Goal: Information Seeking & Learning: Learn about a topic

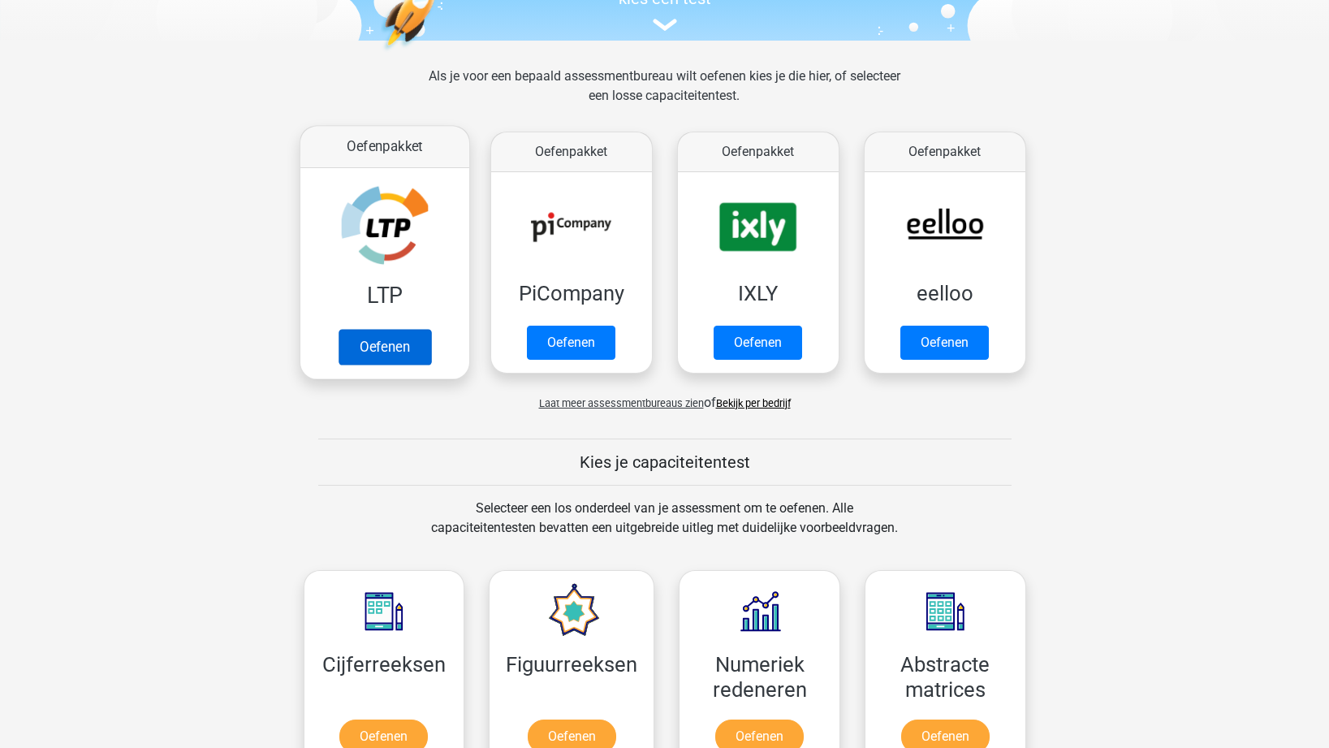
scroll to position [248, 0]
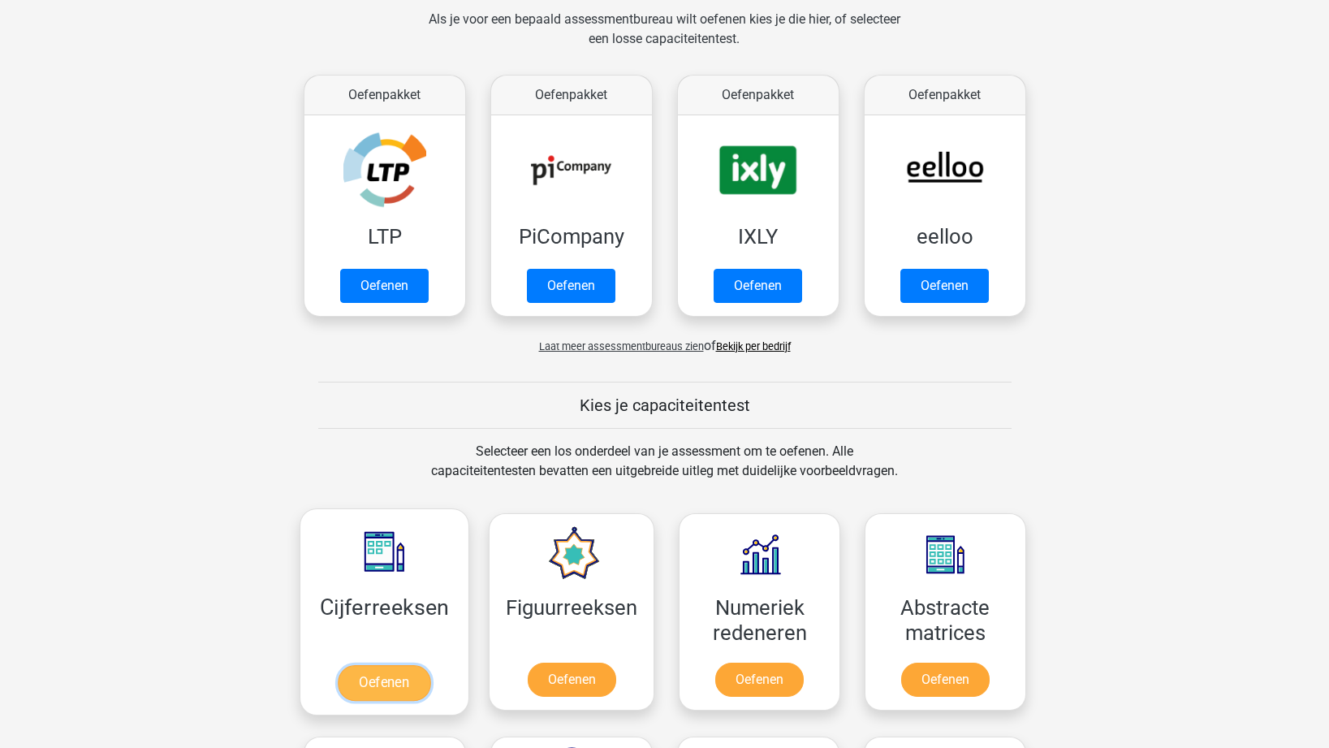
click at [396, 681] on link "Oefenen" at bounding box center [384, 683] width 93 height 36
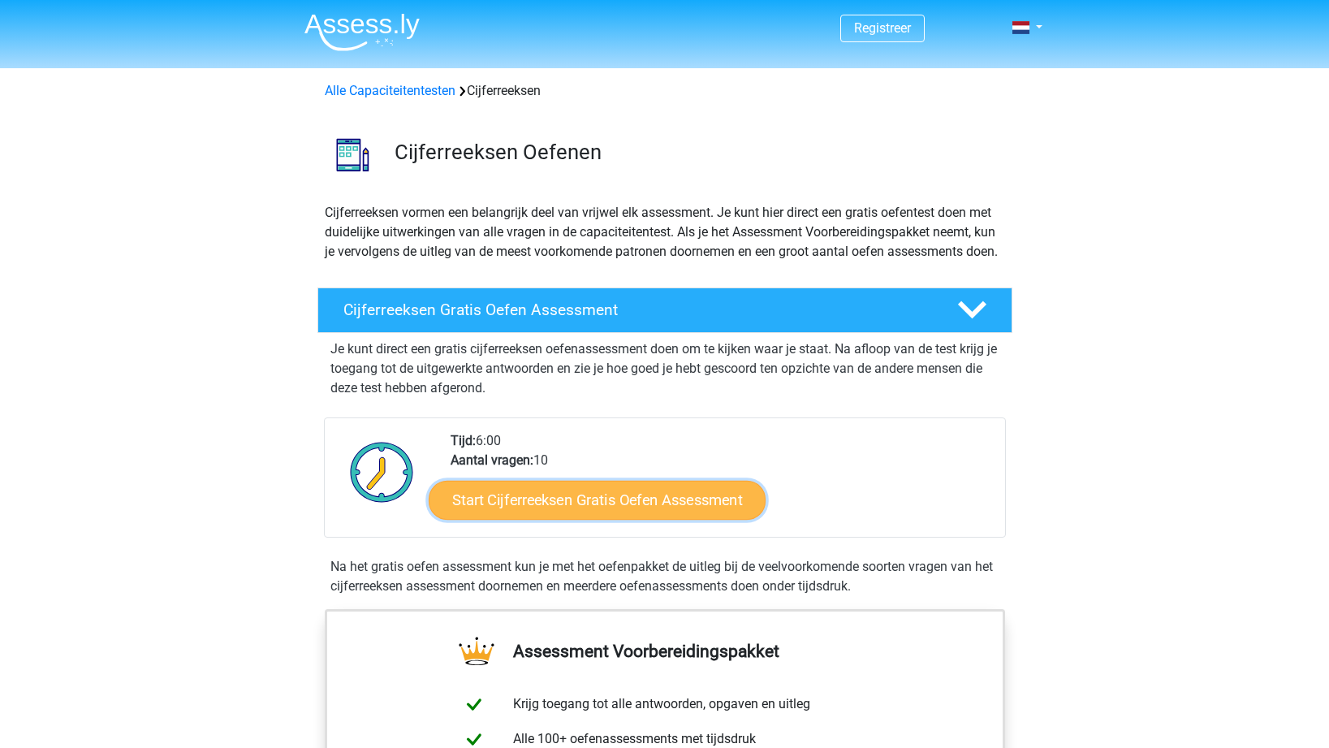
click at [697, 519] on link "Start Cijferreeksen Gratis Oefen Assessment" at bounding box center [597, 499] width 337 height 39
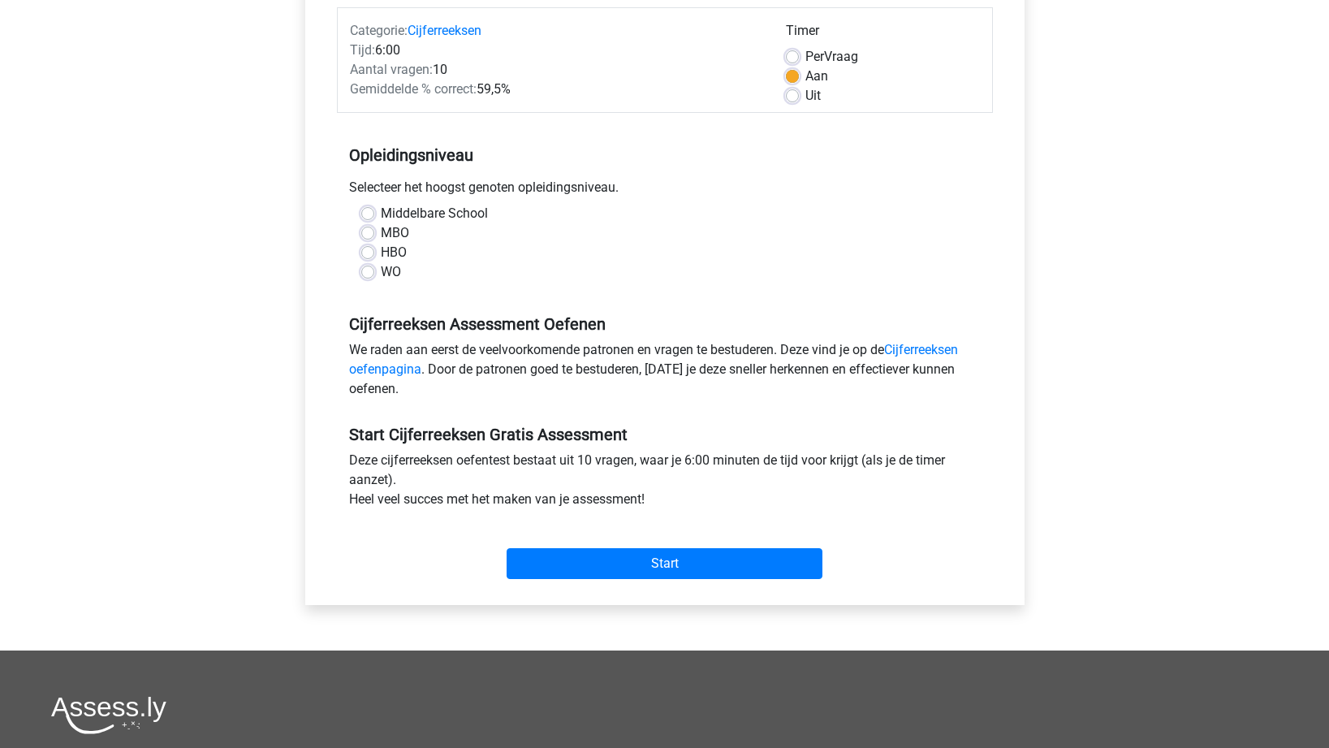
scroll to position [248, 0]
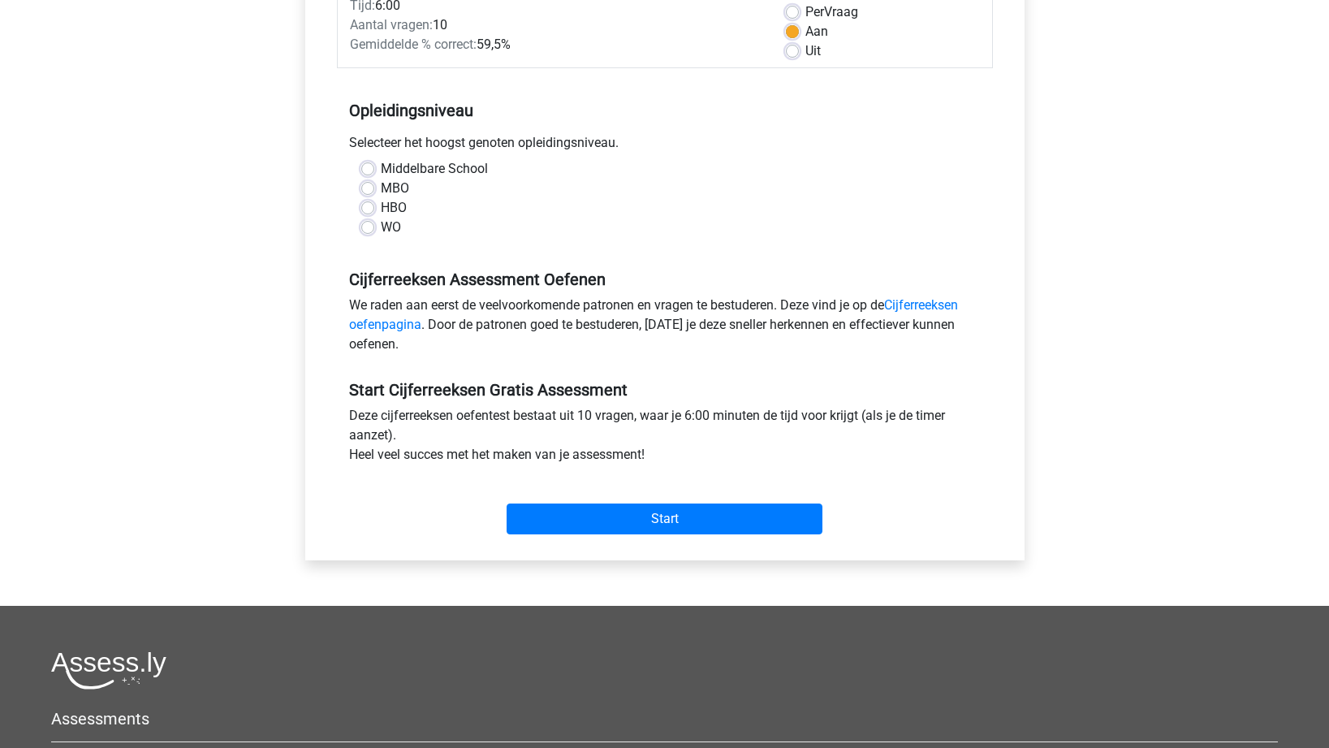
click at [390, 214] on label "HBO" at bounding box center [394, 207] width 26 height 19
click at [374, 214] on input "HBO" at bounding box center [367, 206] width 13 height 16
radio input "true"
click at [638, 514] on input "Start" at bounding box center [665, 518] width 316 height 31
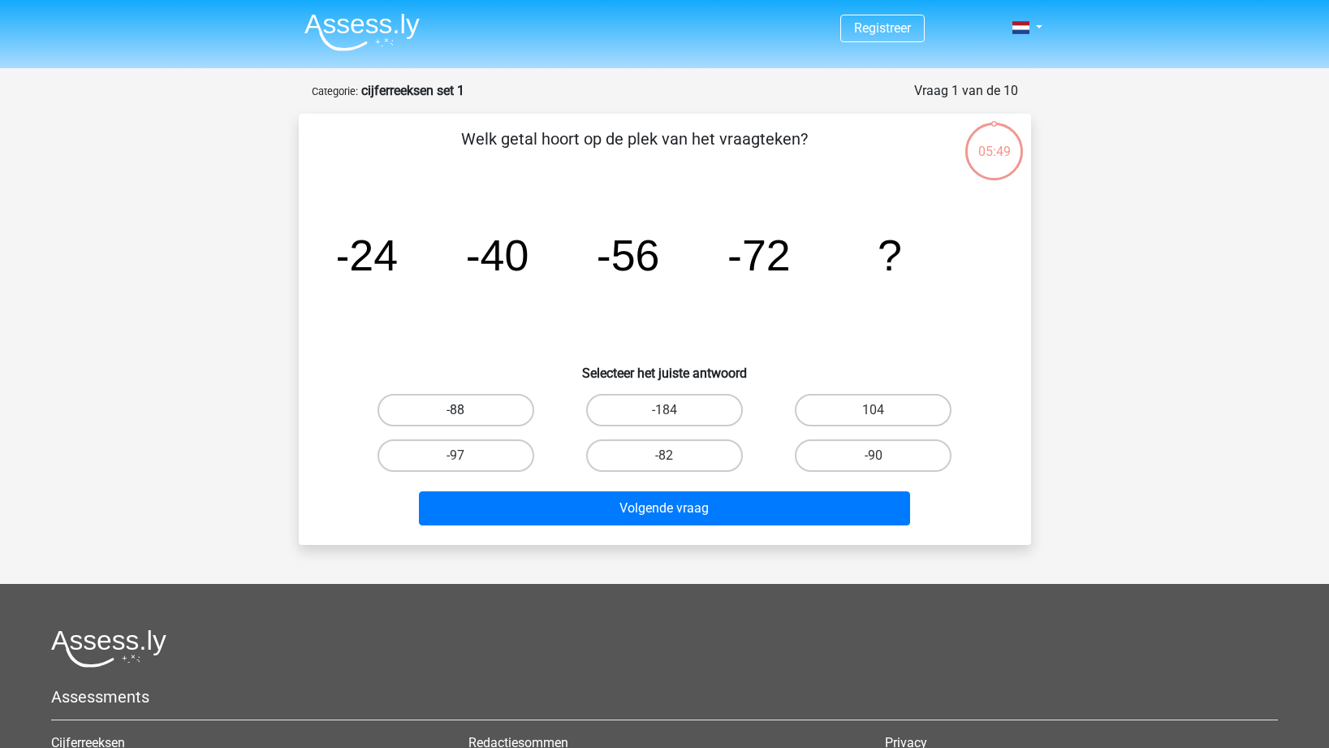
click at [478, 414] on label "-88" at bounding box center [456, 410] width 157 height 32
click at [466, 414] on input "-88" at bounding box center [461, 415] width 11 height 11
radio input "true"
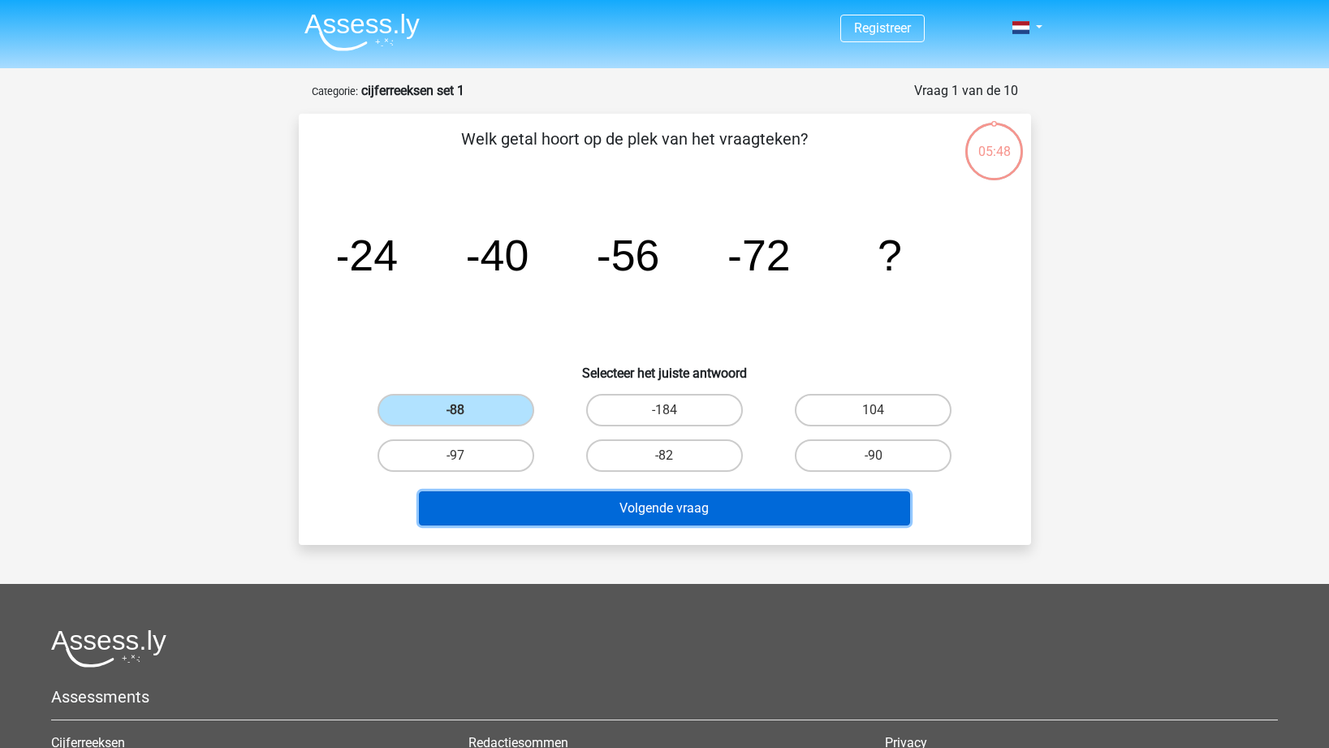
click at [646, 513] on button "Volgende vraag" at bounding box center [664, 508] width 491 height 34
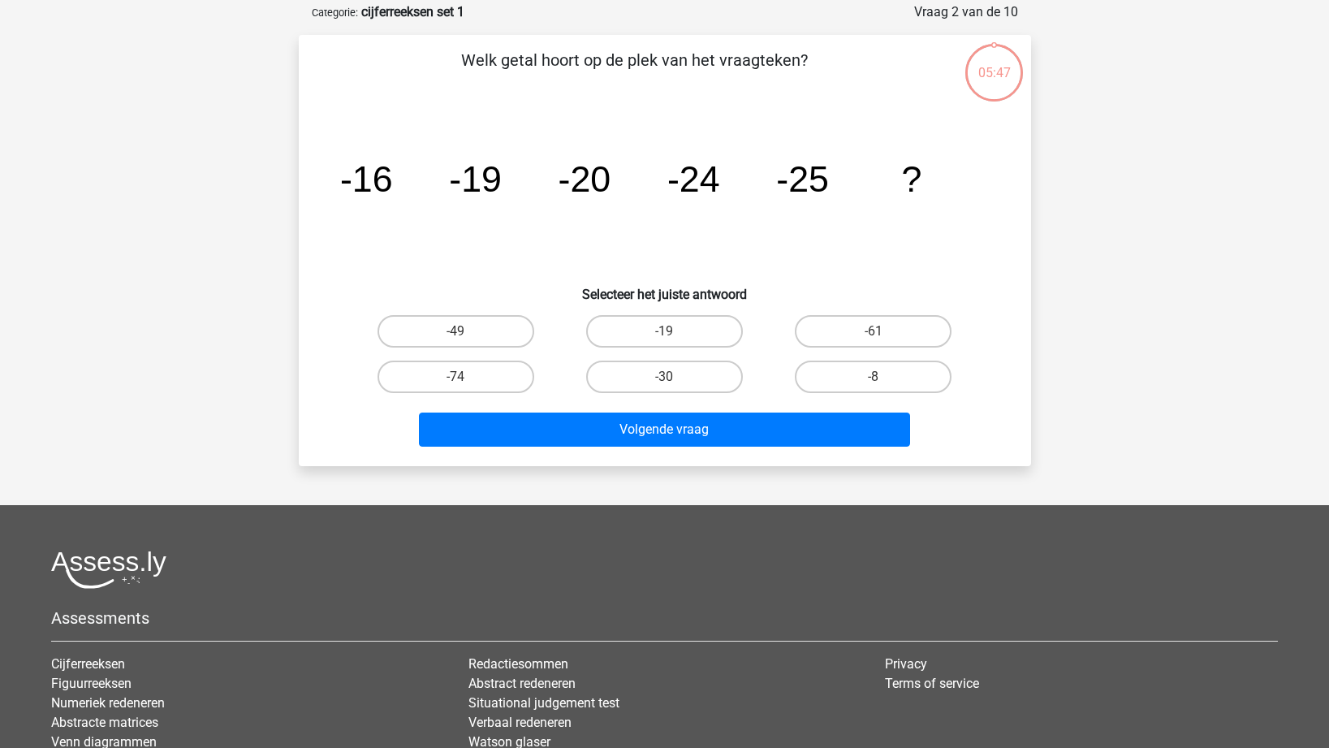
scroll to position [81, 0]
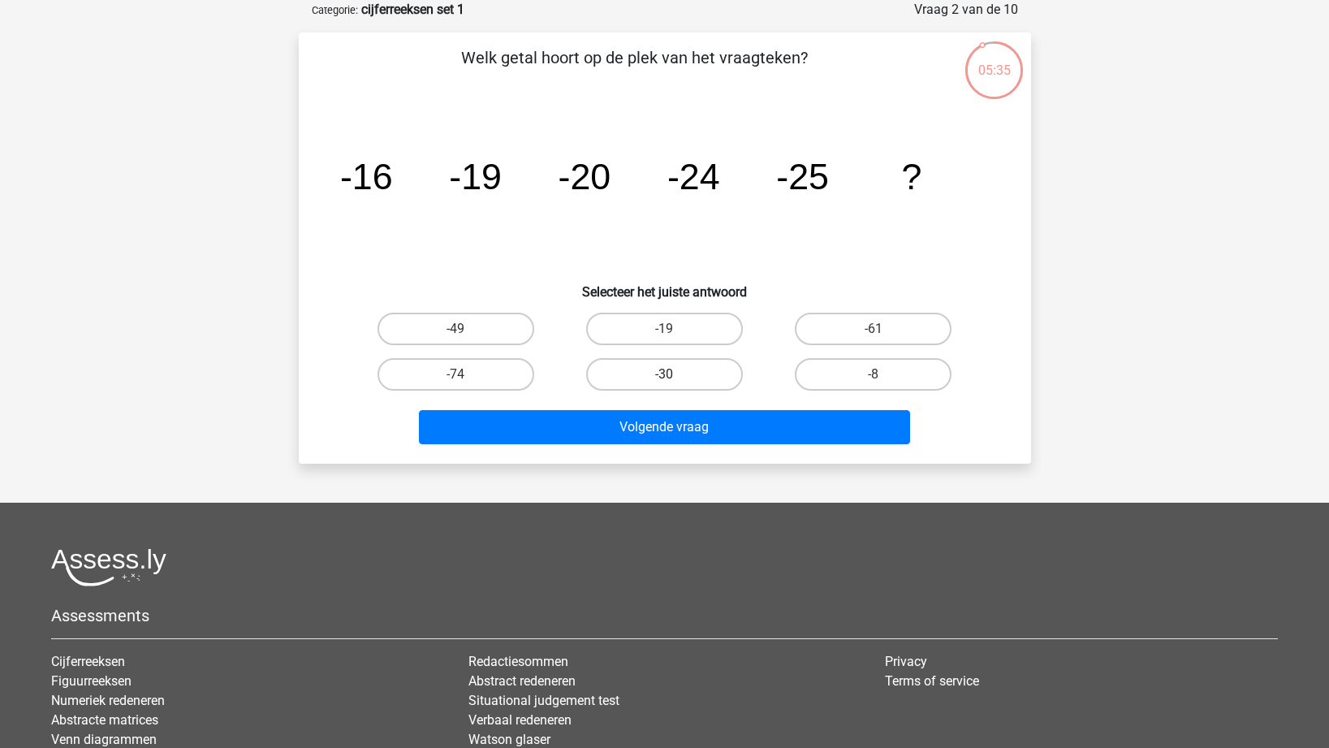
click at [663, 382] on label "-30" at bounding box center [664, 374] width 157 height 32
click at [664, 382] on input "-30" at bounding box center [669, 379] width 11 height 11
radio input "true"
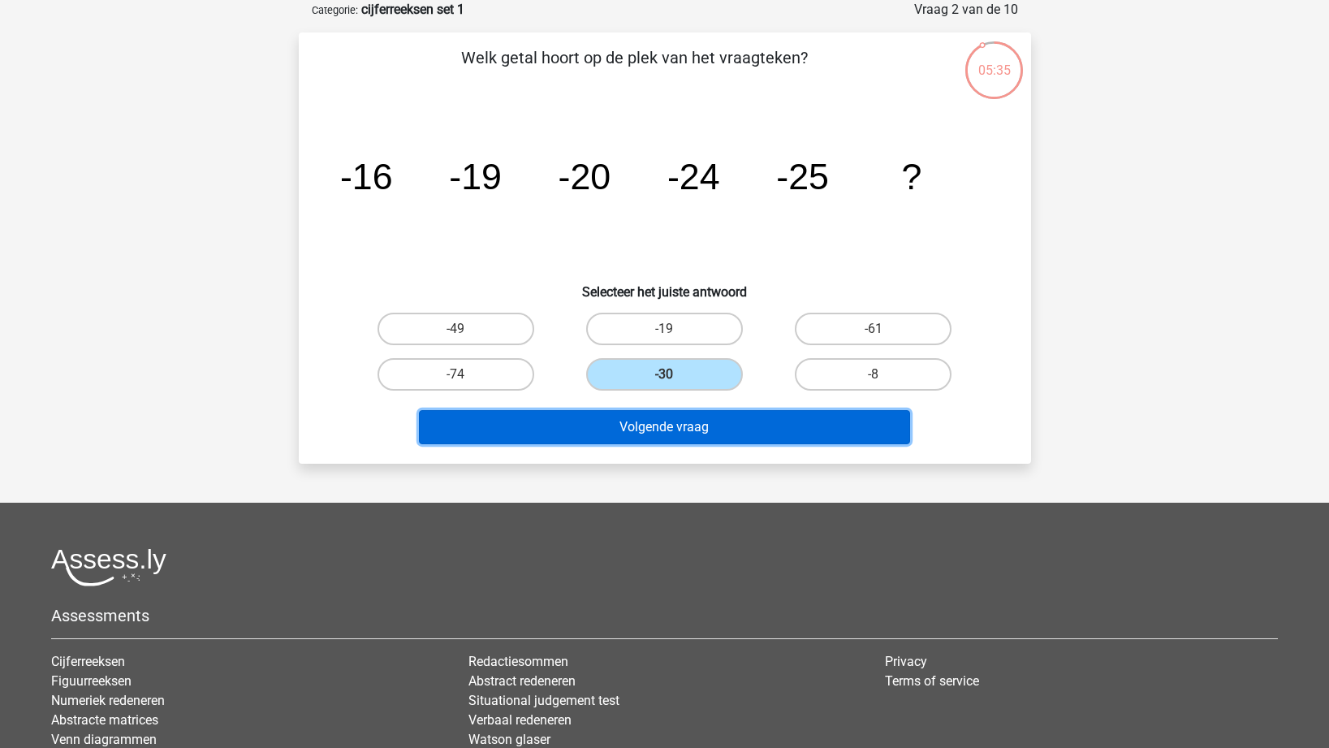
click at [670, 431] on button "Volgende vraag" at bounding box center [664, 427] width 491 height 34
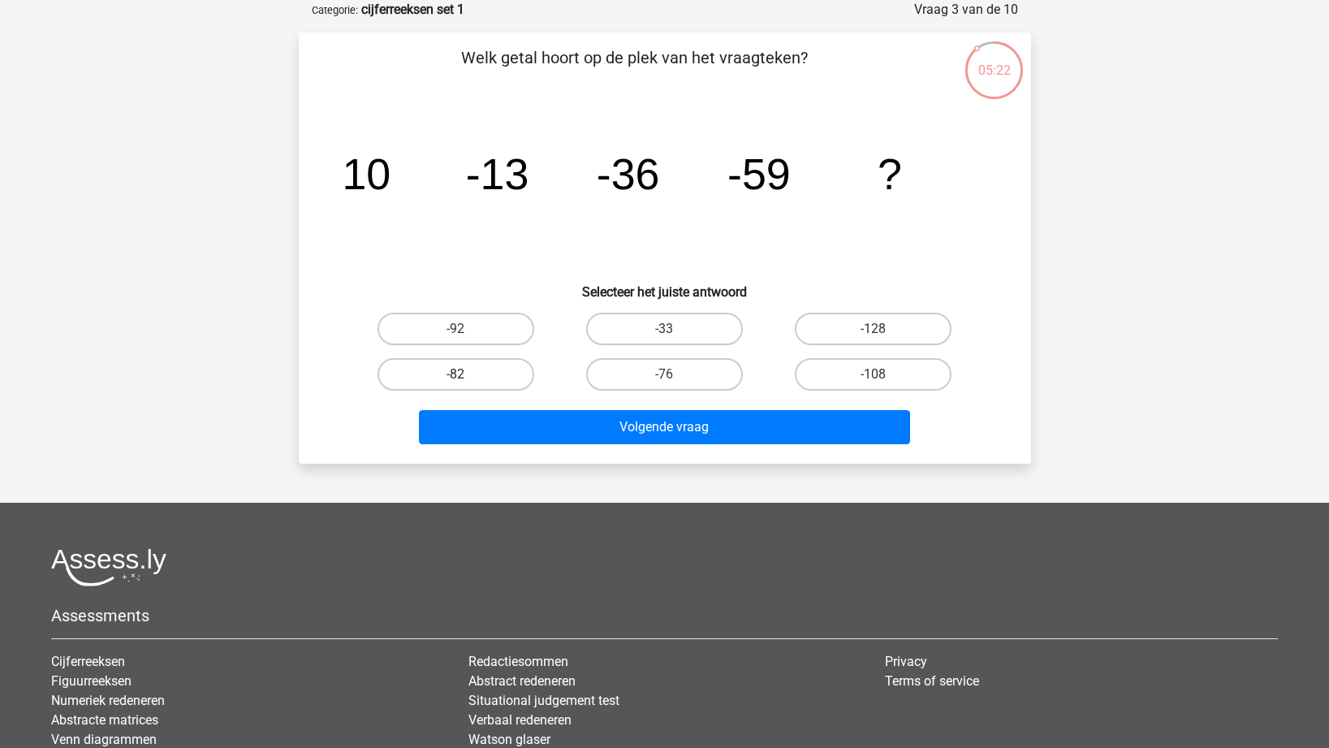
click at [493, 368] on label "-82" at bounding box center [456, 374] width 157 height 32
click at [466, 374] on input "-82" at bounding box center [461, 379] width 11 height 11
radio input "true"
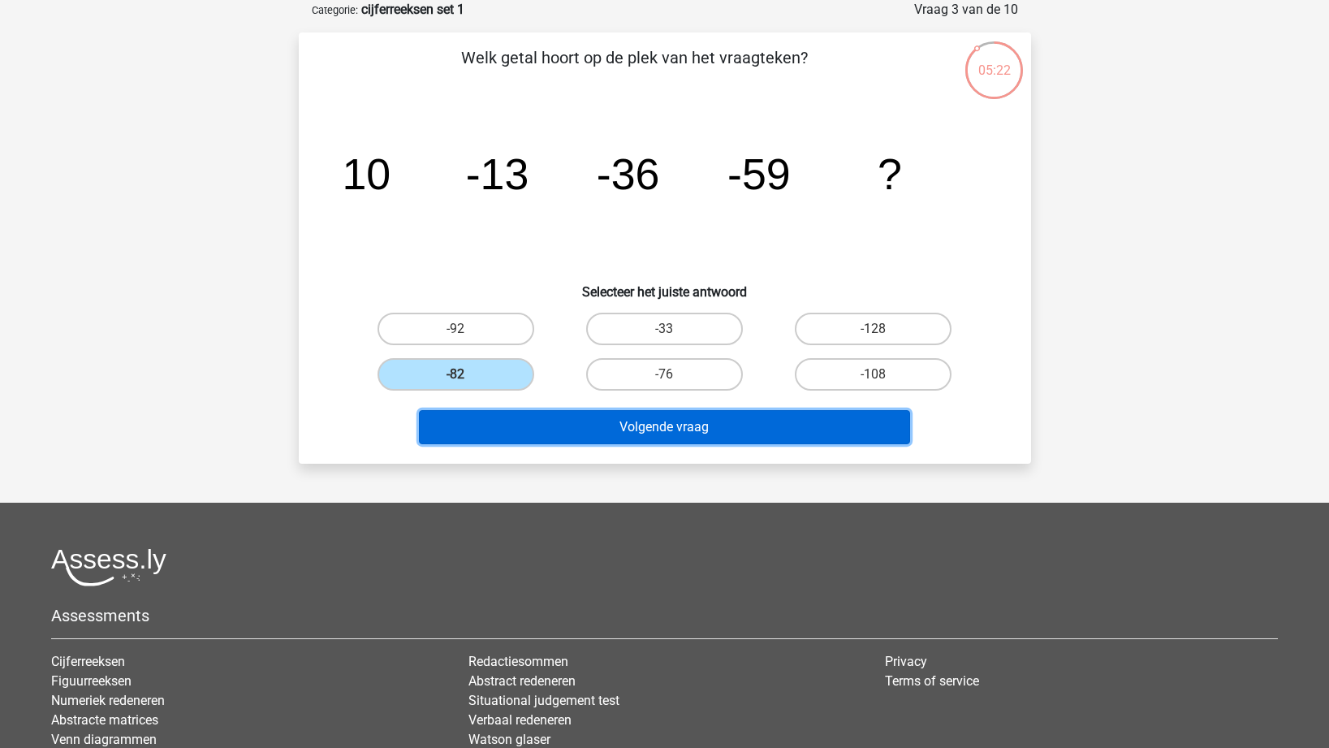
click at [598, 437] on button "Volgende vraag" at bounding box center [664, 427] width 491 height 34
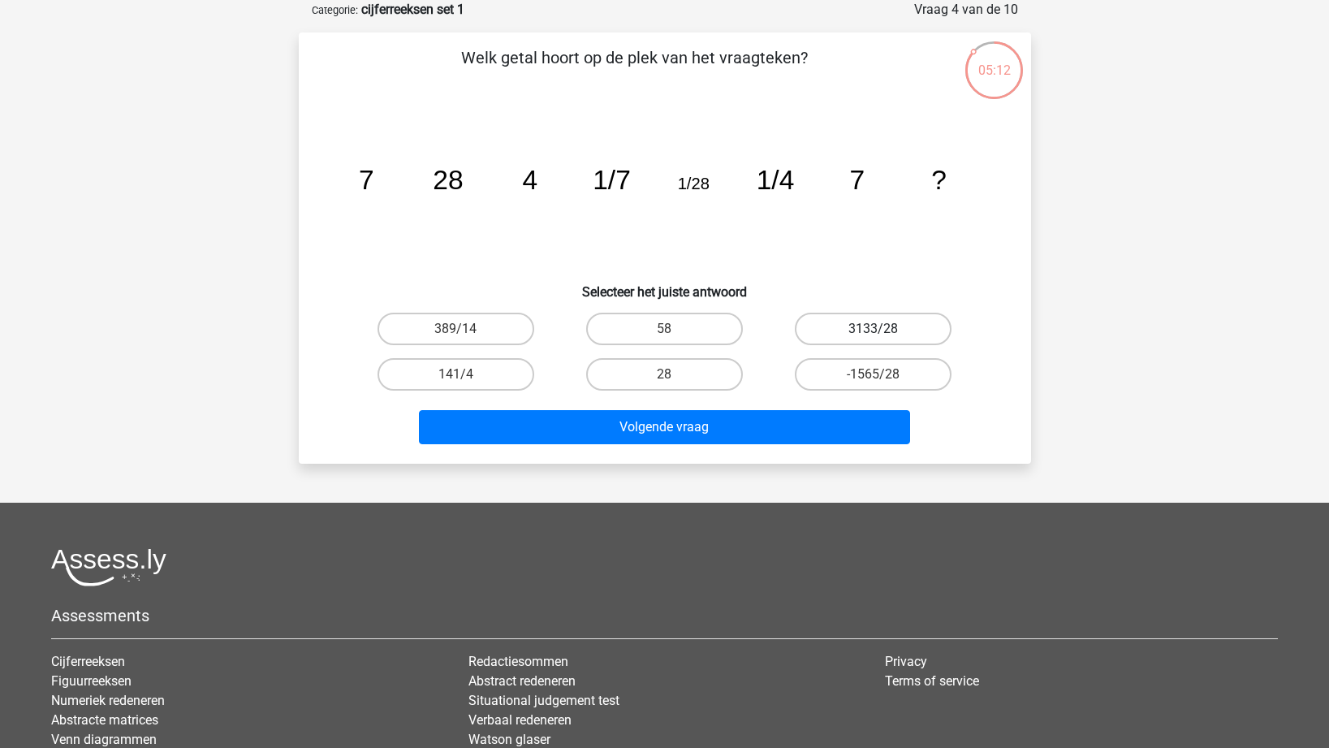
click at [857, 334] on label "3133/28" at bounding box center [873, 329] width 157 height 32
click at [874, 334] on input "3133/28" at bounding box center [879, 334] width 11 height 11
radio input "true"
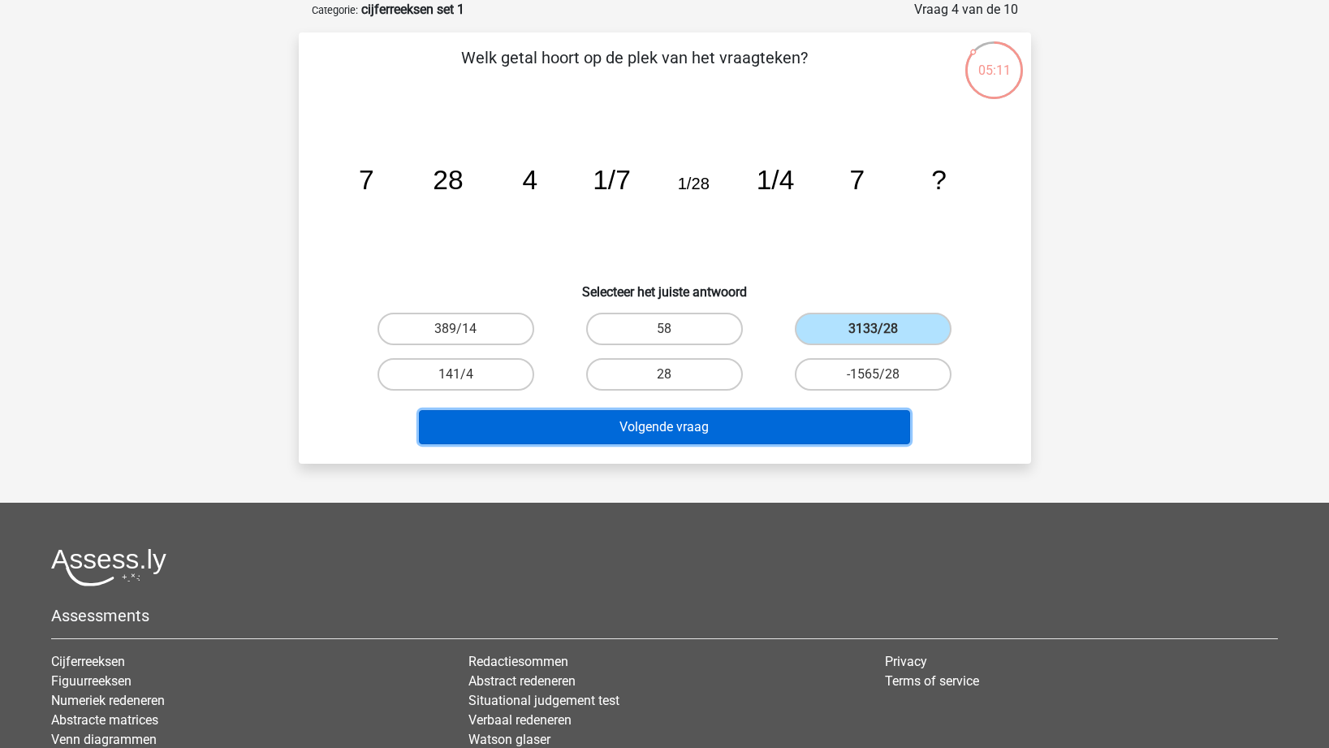
click at [732, 430] on button "Volgende vraag" at bounding box center [664, 427] width 491 height 34
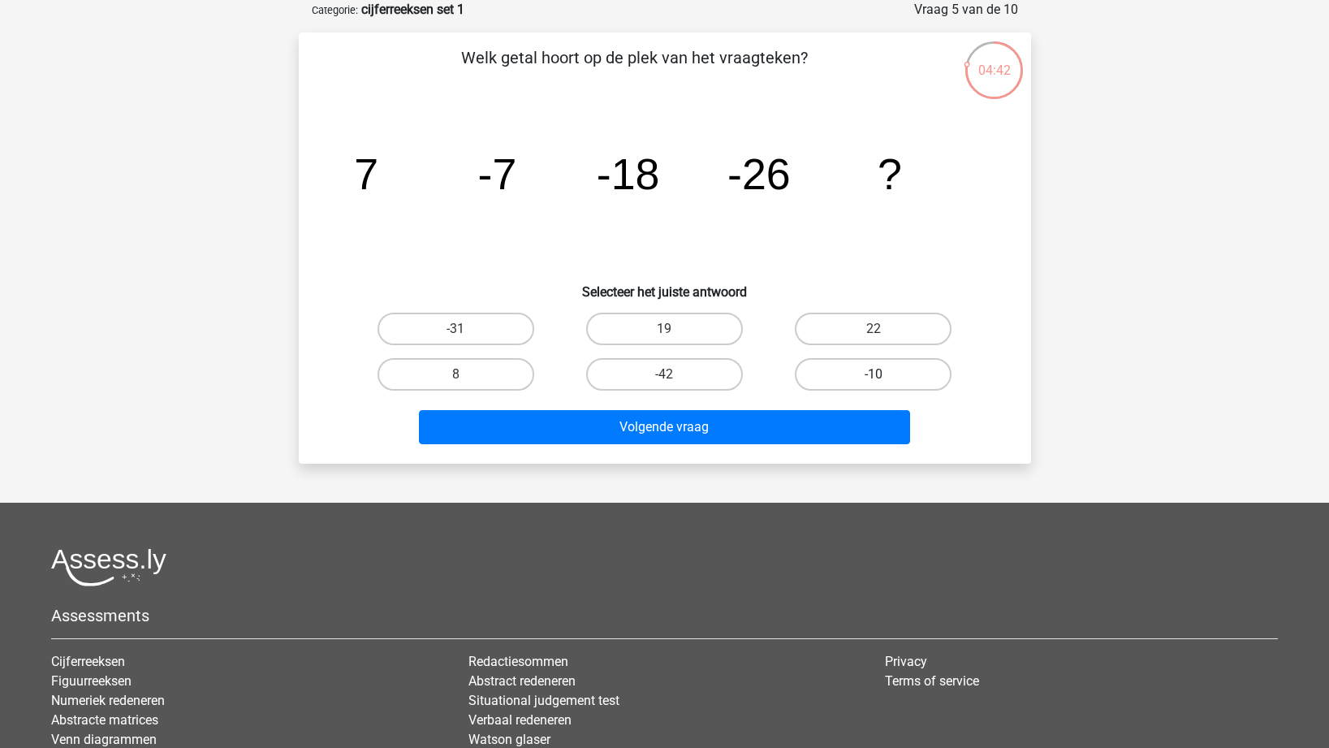
click at [825, 365] on label "-10" at bounding box center [873, 374] width 157 height 32
click at [874, 374] on input "-10" at bounding box center [879, 379] width 11 height 11
radio input "true"
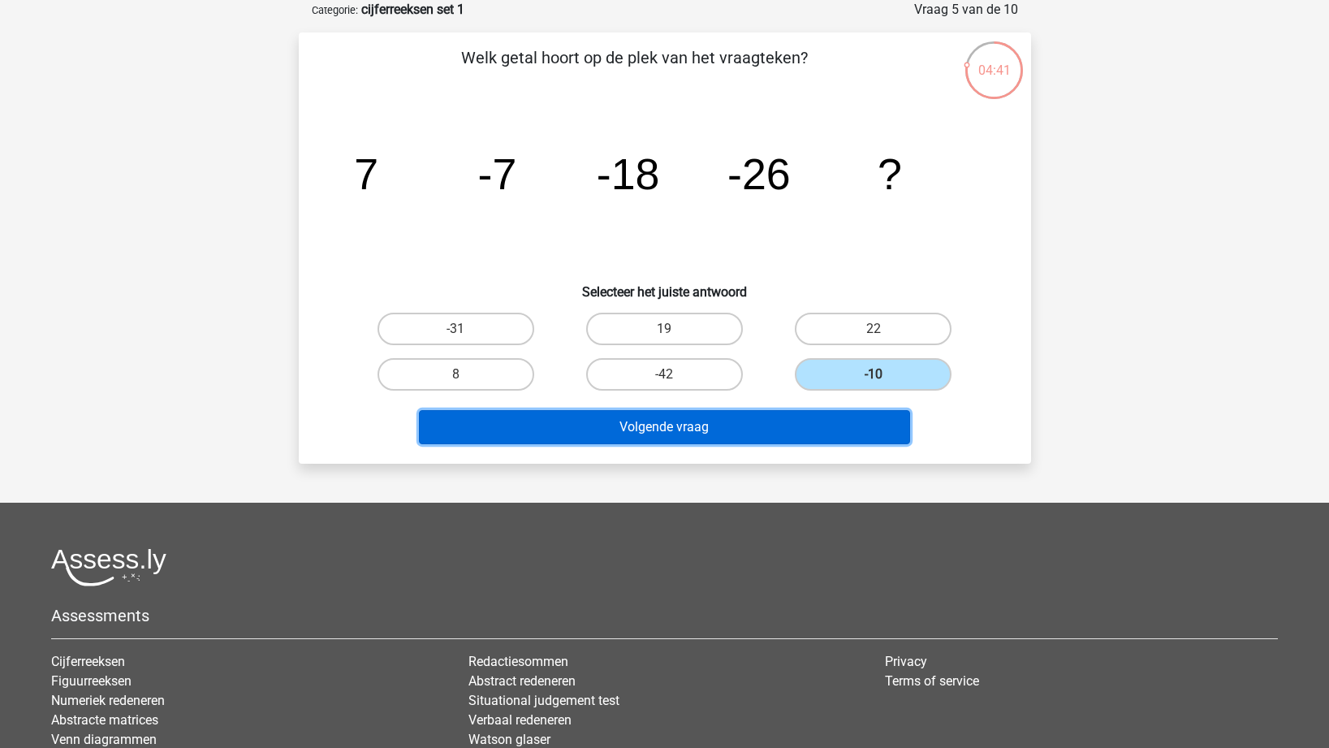
click at [813, 421] on button "Volgende vraag" at bounding box center [664, 427] width 491 height 34
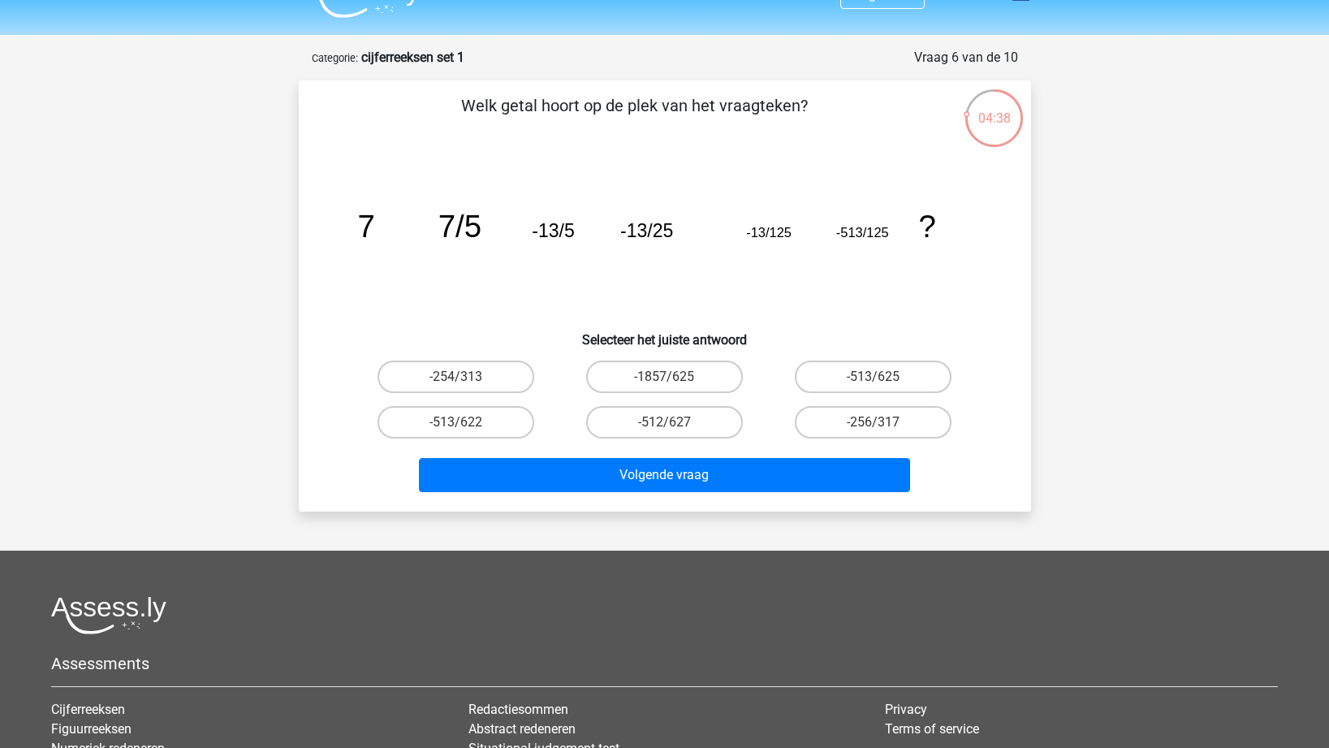
scroll to position [0, 0]
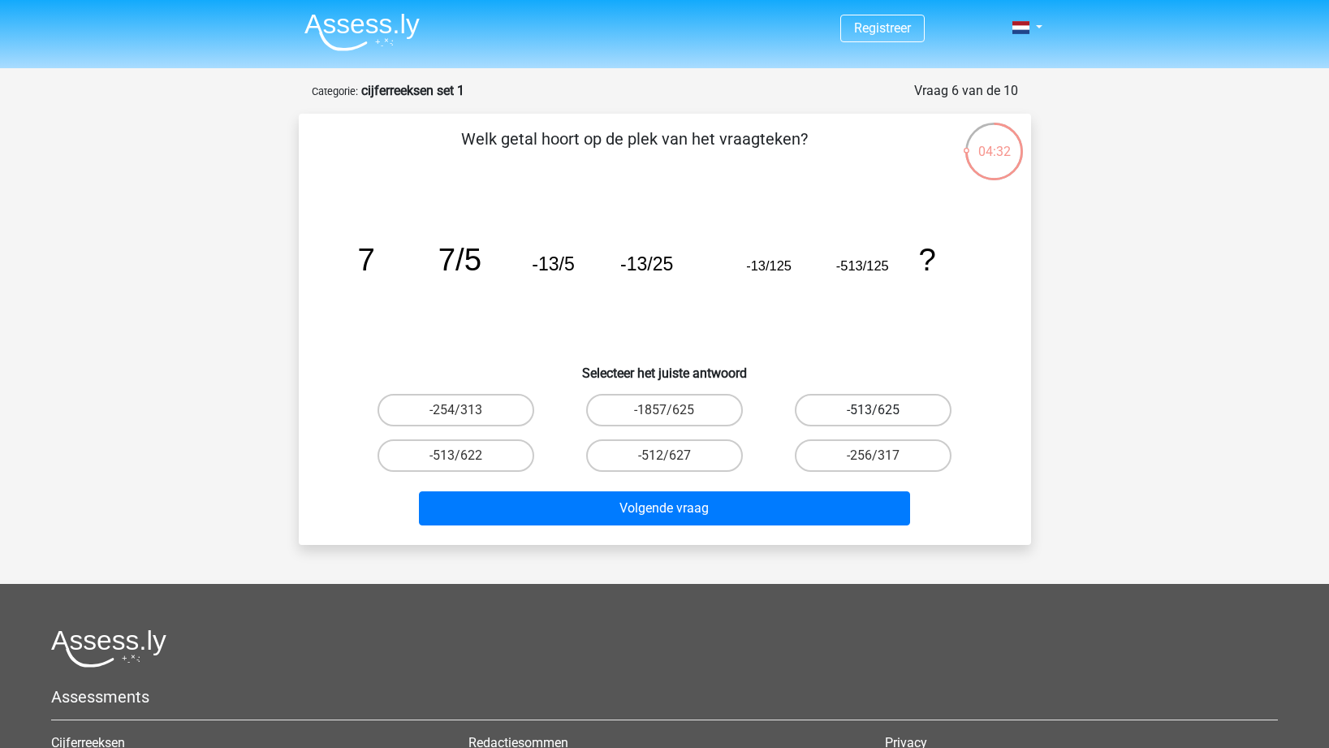
click at [823, 408] on label "-513/625" at bounding box center [873, 410] width 157 height 32
click at [874, 410] on input "-513/625" at bounding box center [879, 415] width 11 height 11
radio input "true"
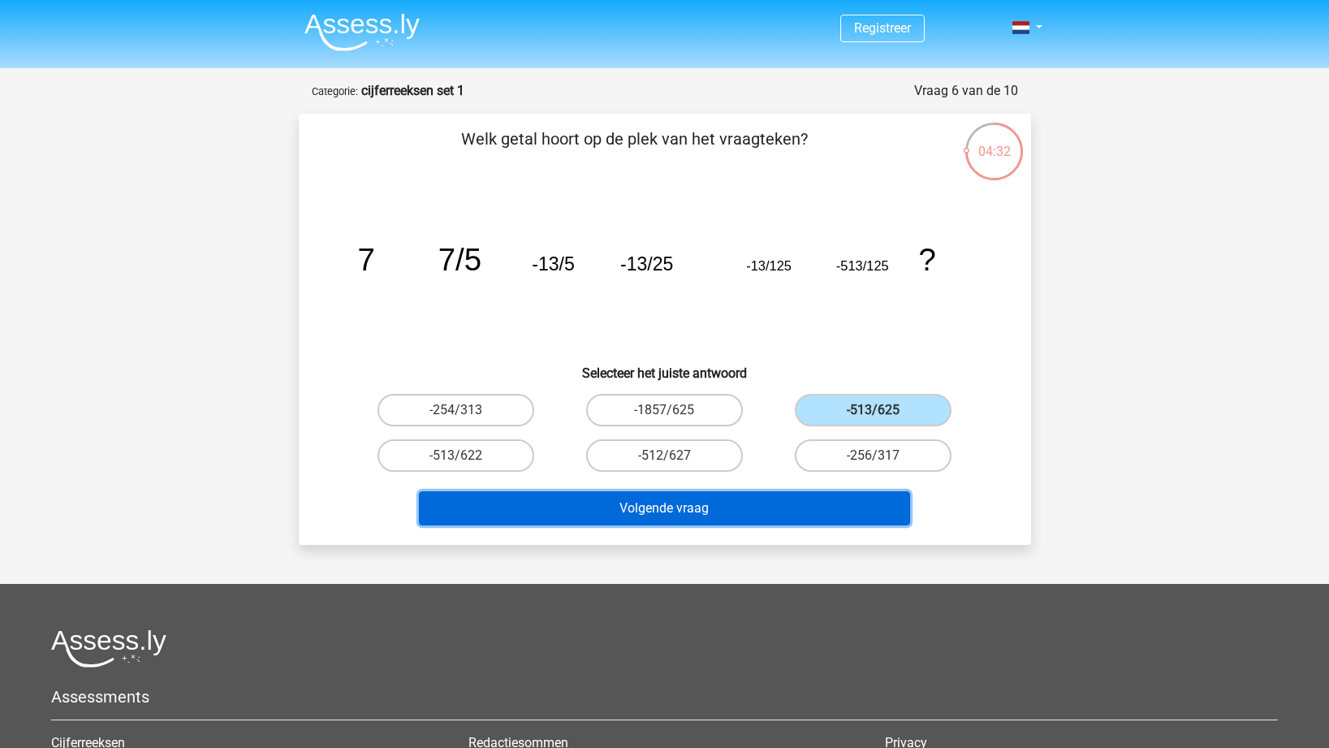
click at [786, 497] on button "Volgende vraag" at bounding box center [664, 508] width 491 height 34
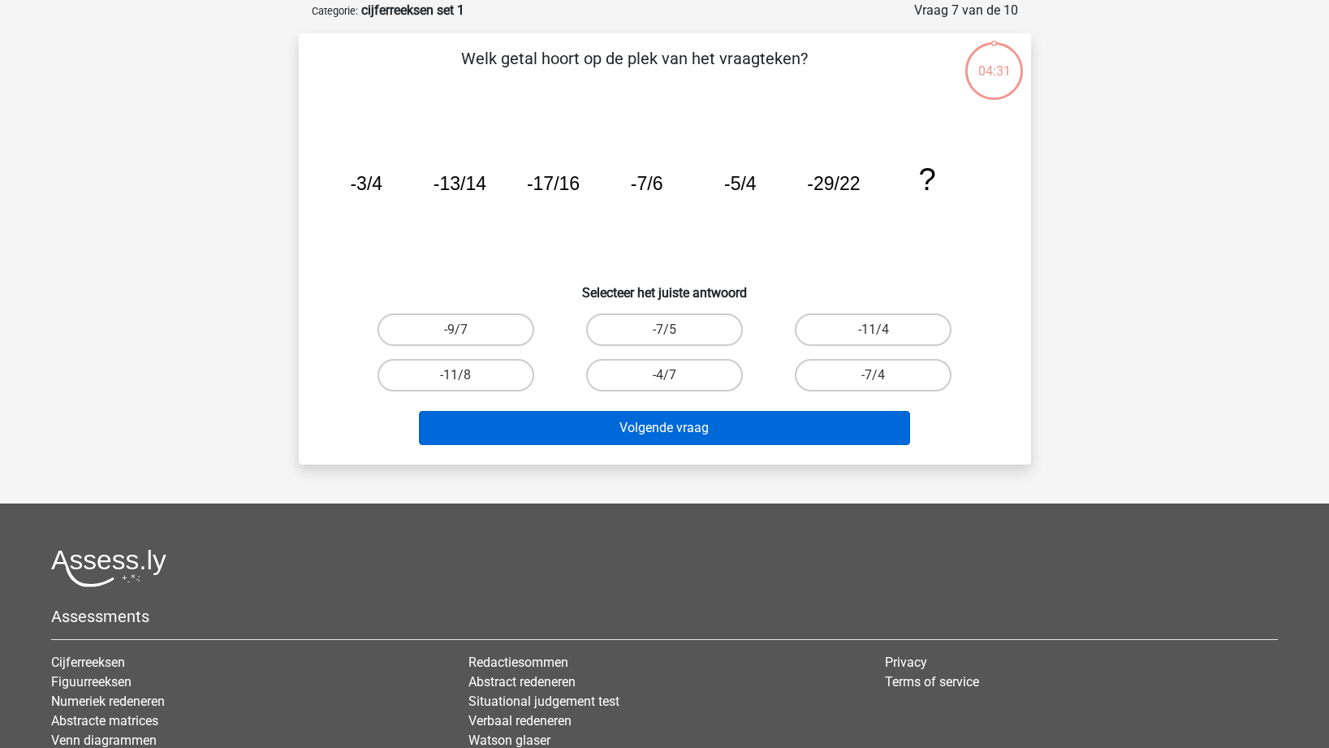
scroll to position [81, 0]
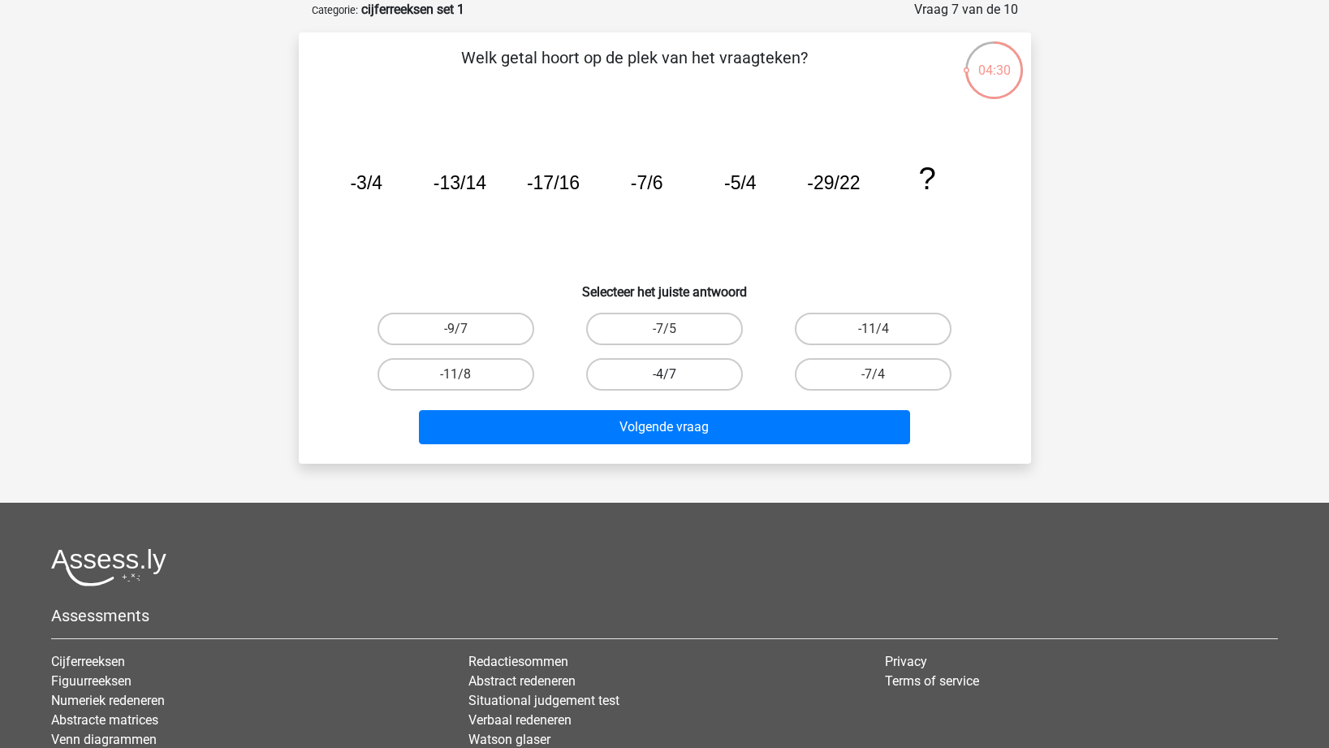
click at [699, 378] on label "-4/7" at bounding box center [664, 374] width 157 height 32
click at [675, 378] on input "-4/7" at bounding box center [669, 379] width 11 height 11
radio input "true"
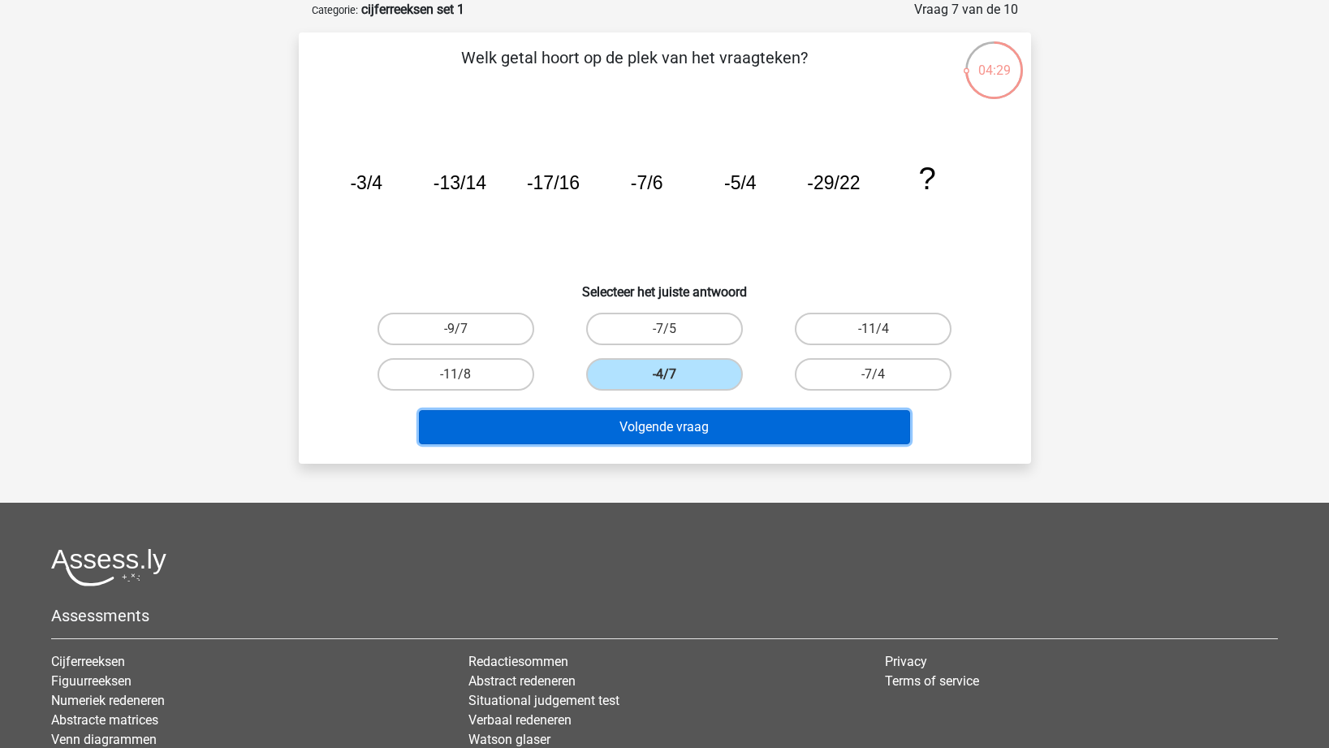
click at [733, 435] on button "Volgende vraag" at bounding box center [664, 427] width 491 height 34
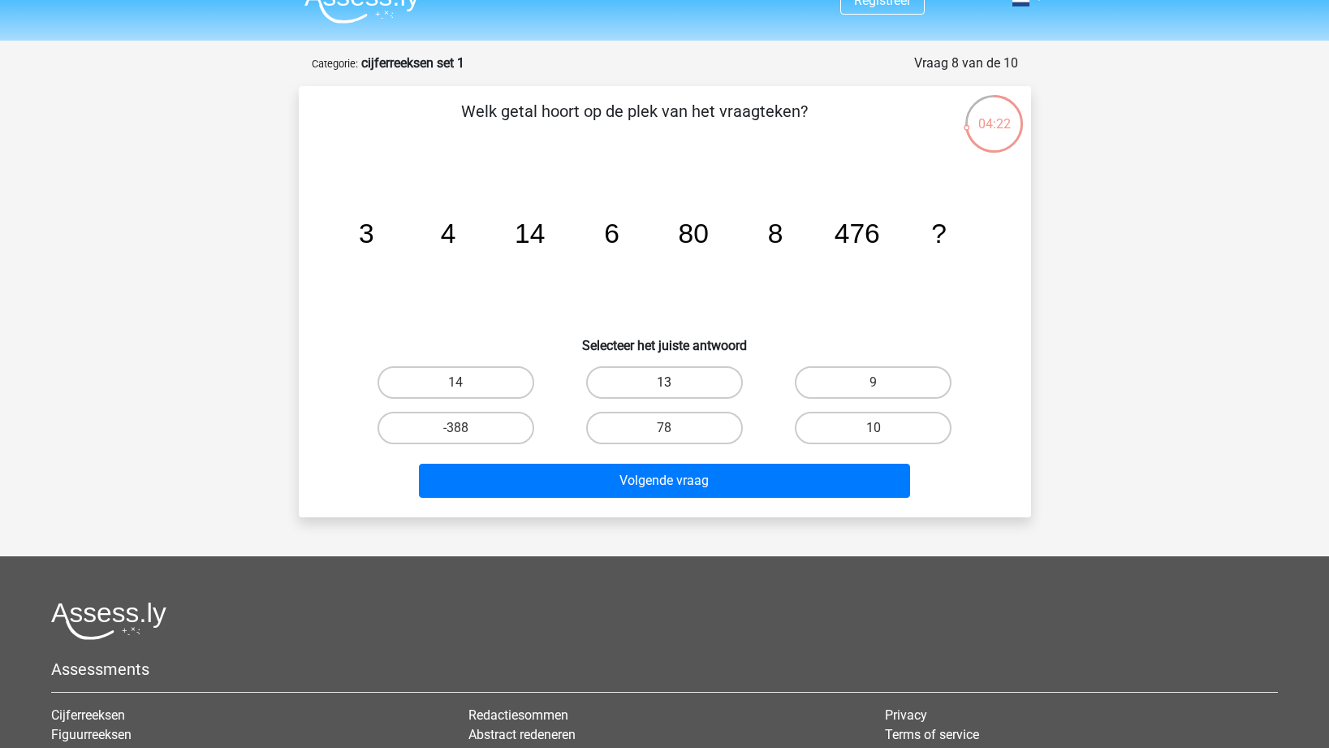
scroll to position [0, 0]
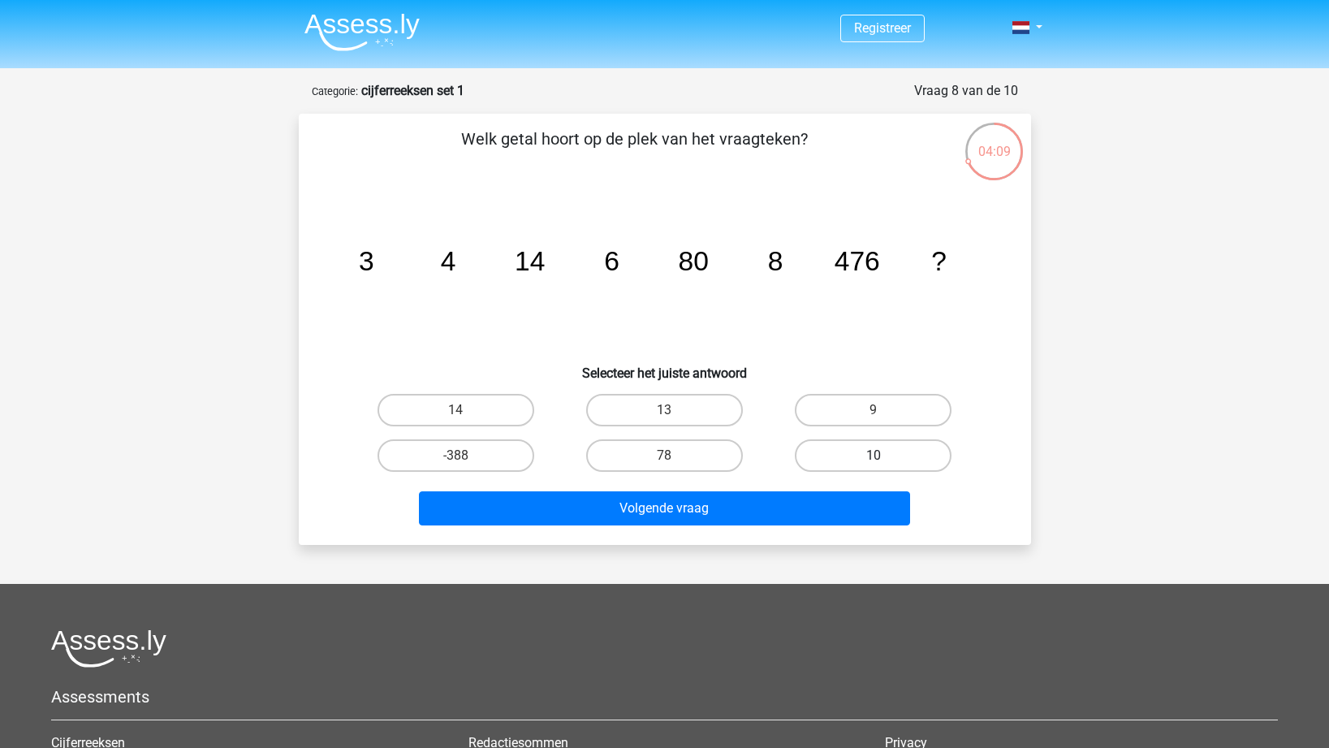
click at [870, 447] on label "10" at bounding box center [873, 455] width 157 height 32
click at [874, 456] on input "10" at bounding box center [879, 461] width 11 height 11
radio input "true"
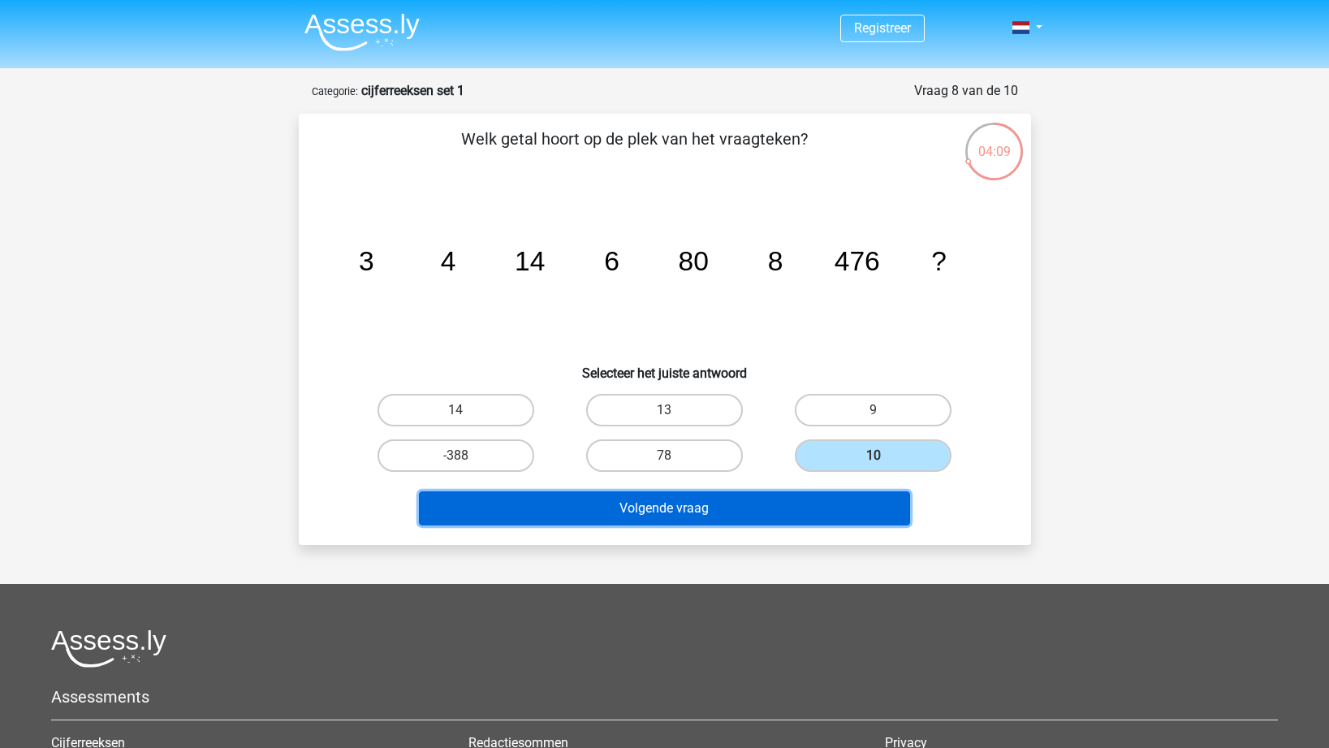
click at [855, 493] on button "Volgende vraag" at bounding box center [664, 508] width 491 height 34
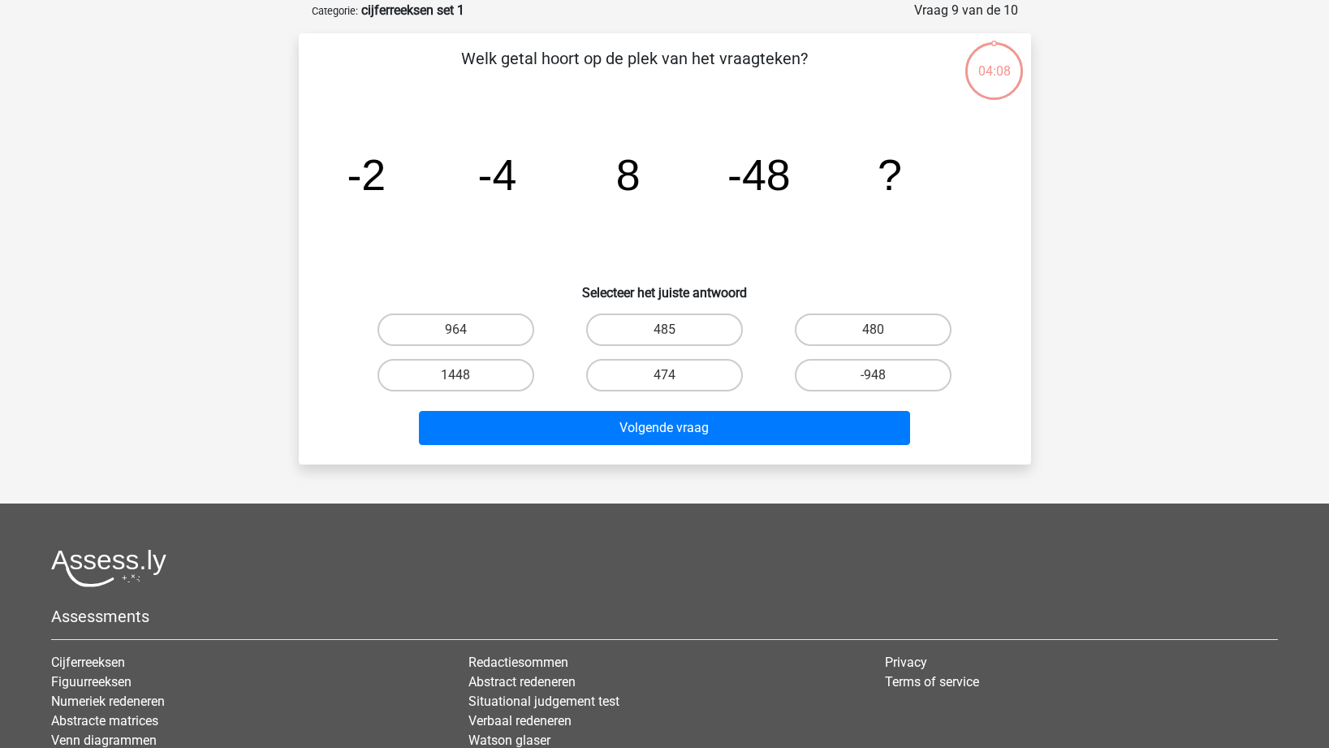
scroll to position [81, 0]
click at [869, 376] on label "-948" at bounding box center [873, 374] width 157 height 32
click at [874, 376] on input "-948" at bounding box center [879, 379] width 11 height 11
radio input "true"
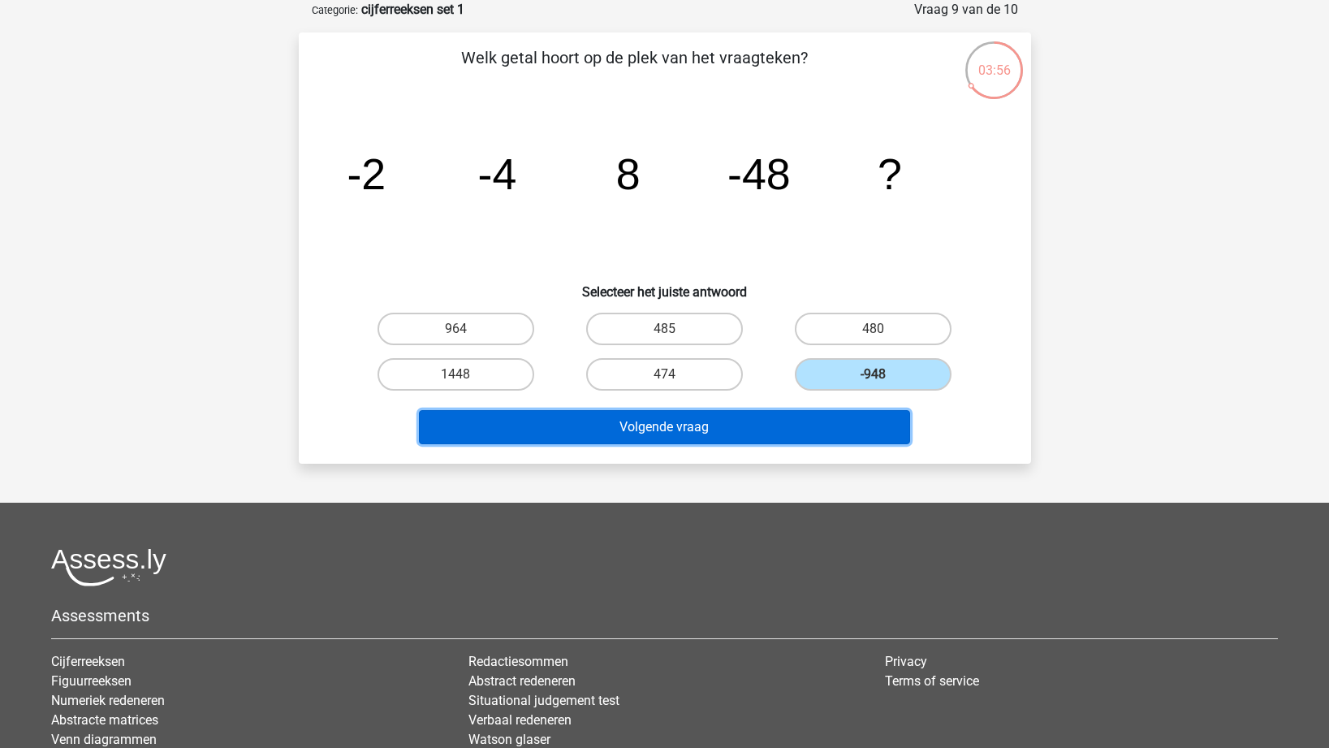
click at [863, 425] on button "Volgende vraag" at bounding box center [664, 427] width 491 height 34
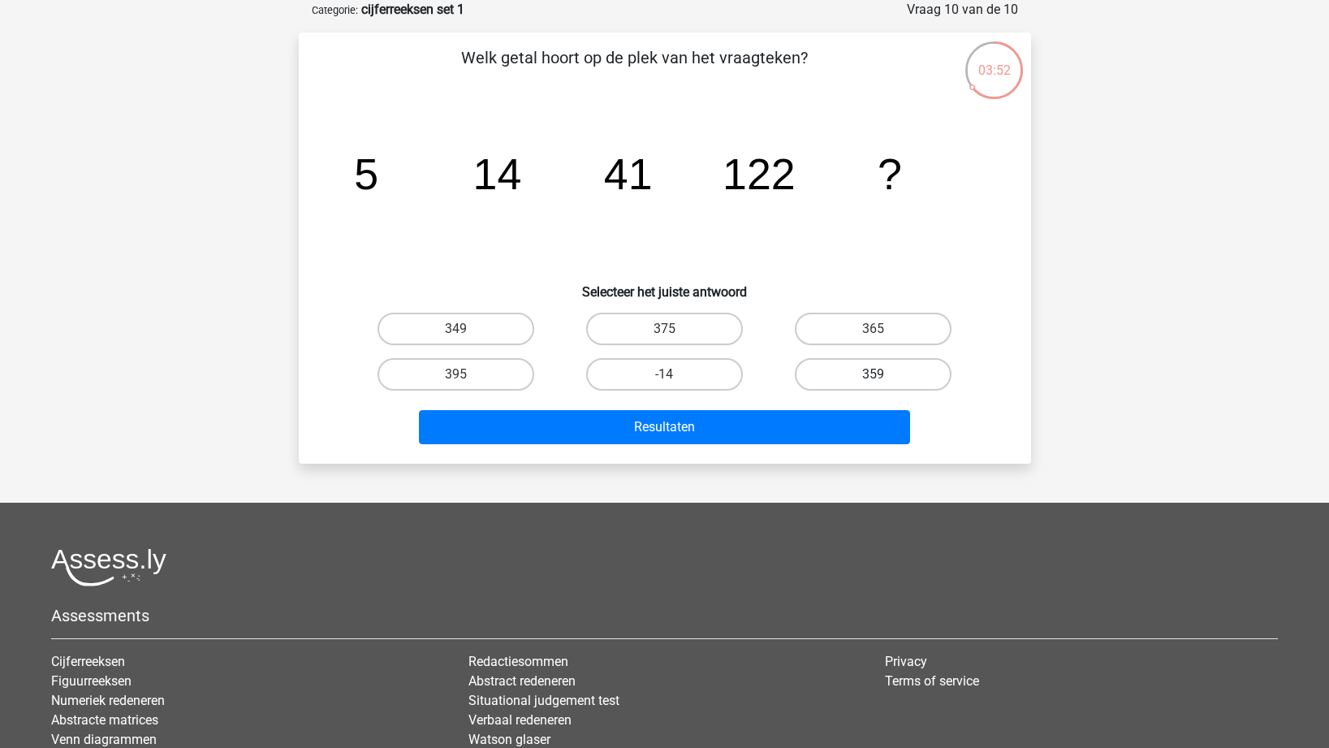
click at [838, 384] on label "359" at bounding box center [873, 374] width 157 height 32
click at [874, 384] on input "359" at bounding box center [879, 379] width 11 height 11
radio input "true"
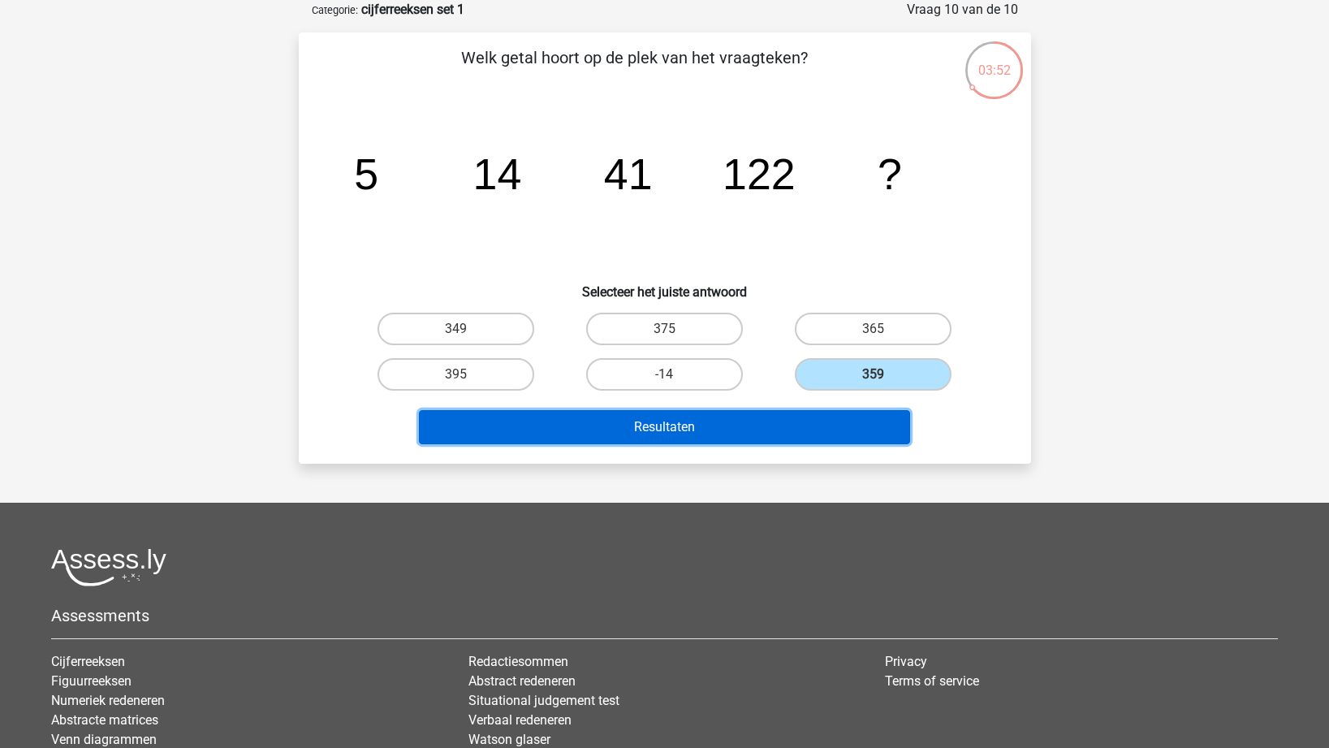
click at [850, 417] on button "Resultaten" at bounding box center [664, 427] width 491 height 34
